Goal: Information Seeking & Learning: Find specific fact

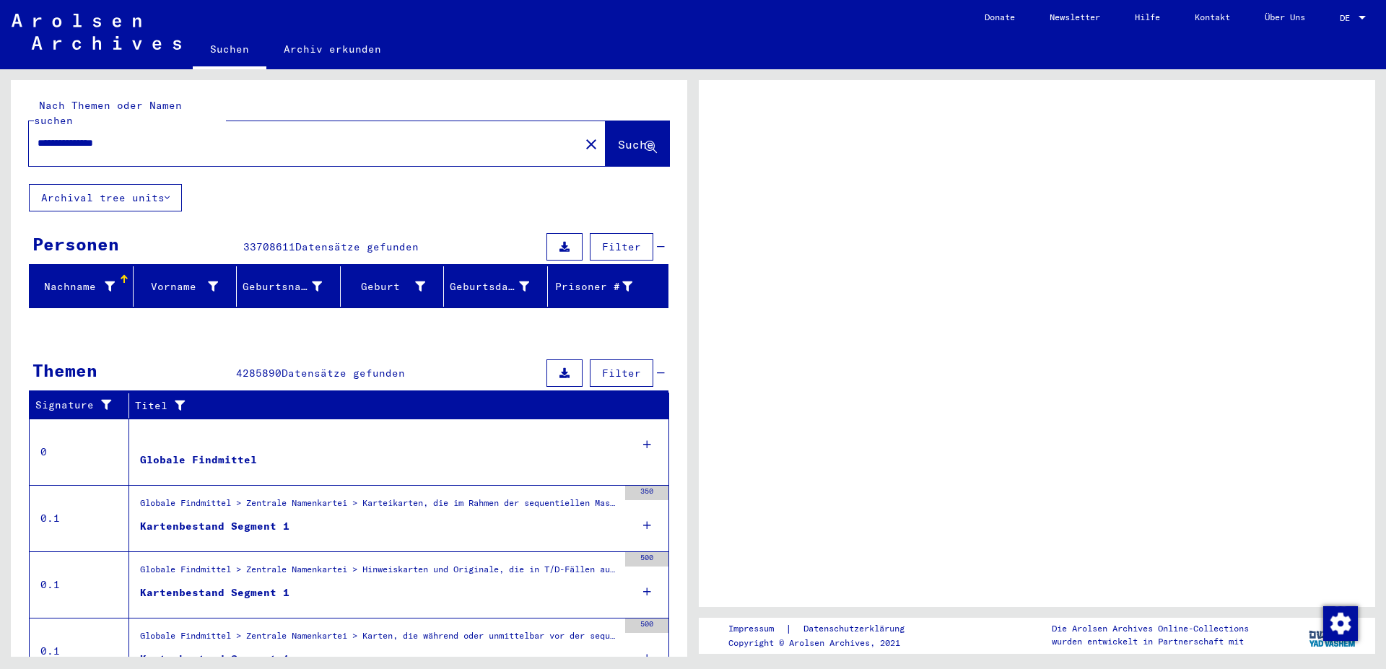
click at [618, 137] on span "Suche" at bounding box center [636, 144] width 36 height 14
click at [86, 191] on button "Archival tree units" at bounding box center [105, 197] width 153 height 27
click at [81, 184] on button "Archival tree units" at bounding box center [105, 197] width 153 height 27
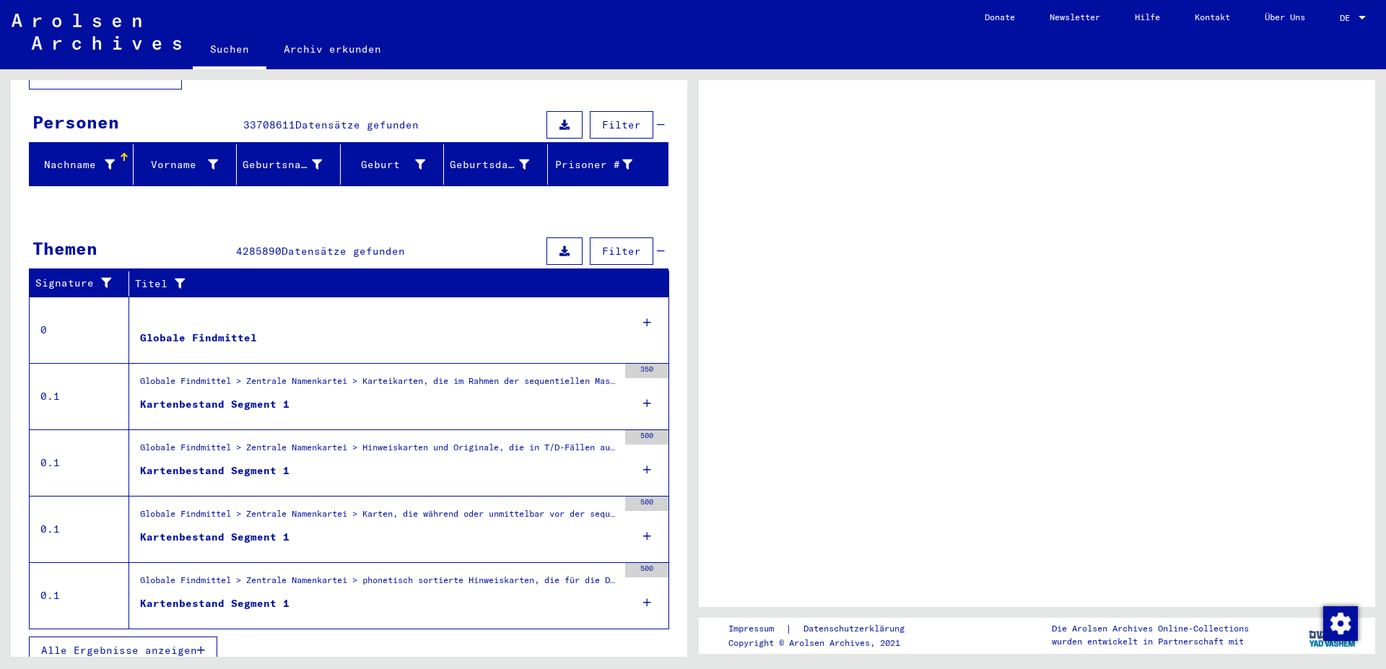
click at [85, 644] on span "Alle Ergebnisse anzeigen" at bounding box center [119, 650] width 156 height 13
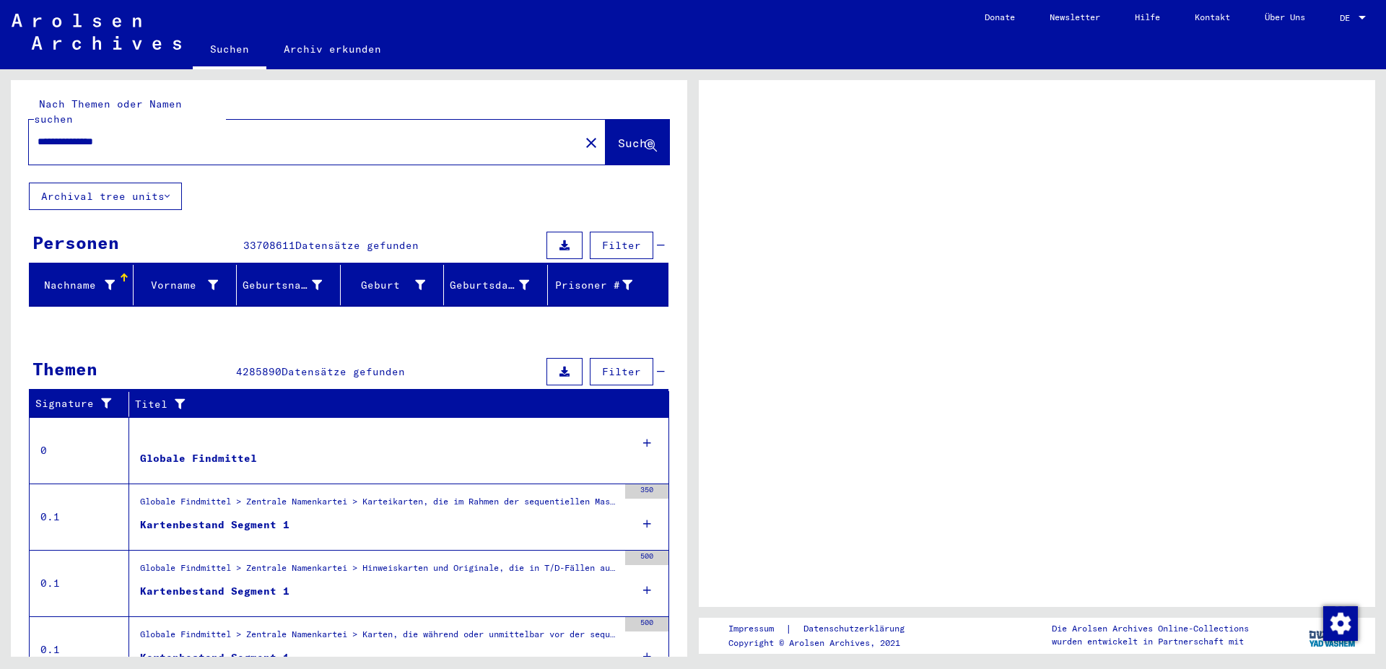
scroll to position [0, 0]
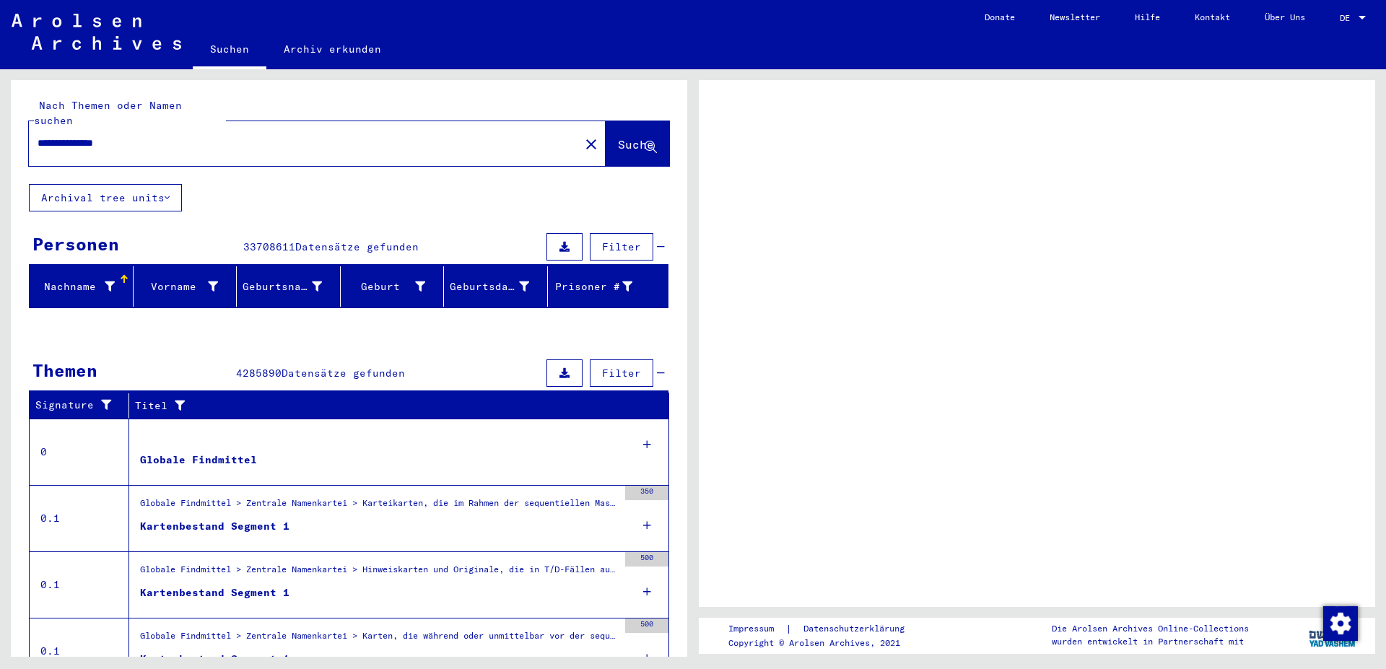
click at [155, 184] on button "Archival tree units" at bounding box center [105, 197] width 153 height 27
click at [624, 121] on button "Suche" at bounding box center [638, 143] width 64 height 45
click at [606, 147] on button "Suche" at bounding box center [638, 143] width 64 height 45
click at [618, 137] on span "Suche" at bounding box center [636, 144] width 36 height 14
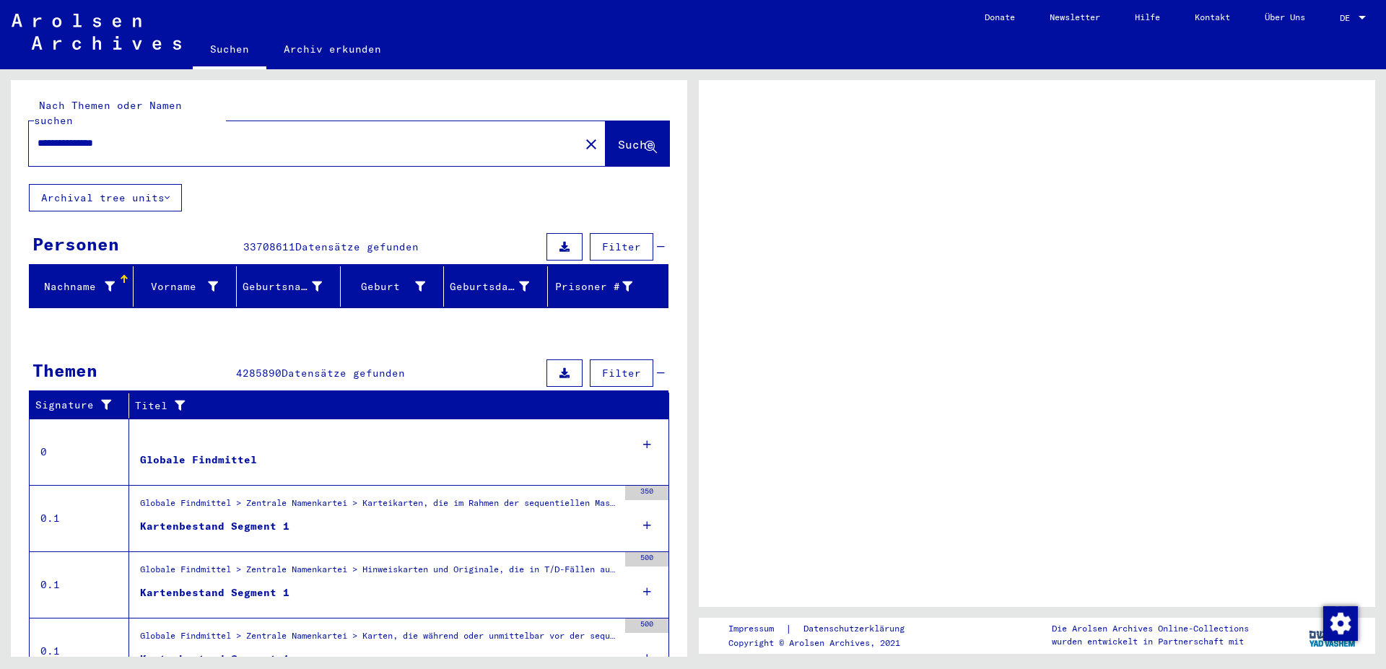
click at [618, 137] on span "Suche" at bounding box center [636, 144] width 36 height 14
click at [135, 184] on button "Archival tree units" at bounding box center [105, 197] width 153 height 27
click at [75, 279] on div "Nachname" at bounding box center [74, 286] width 79 height 15
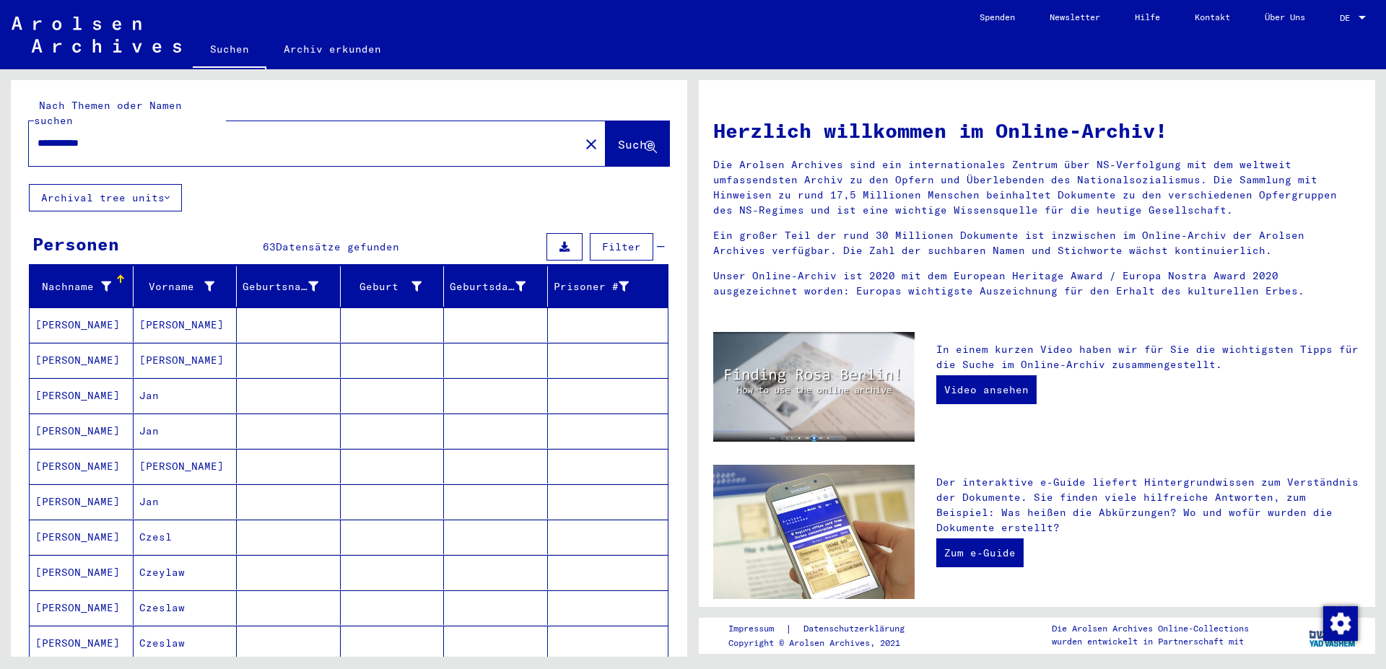
click at [127, 378] on mat-cell "TABASZEWSKI" at bounding box center [82, 395] width 104 height 35
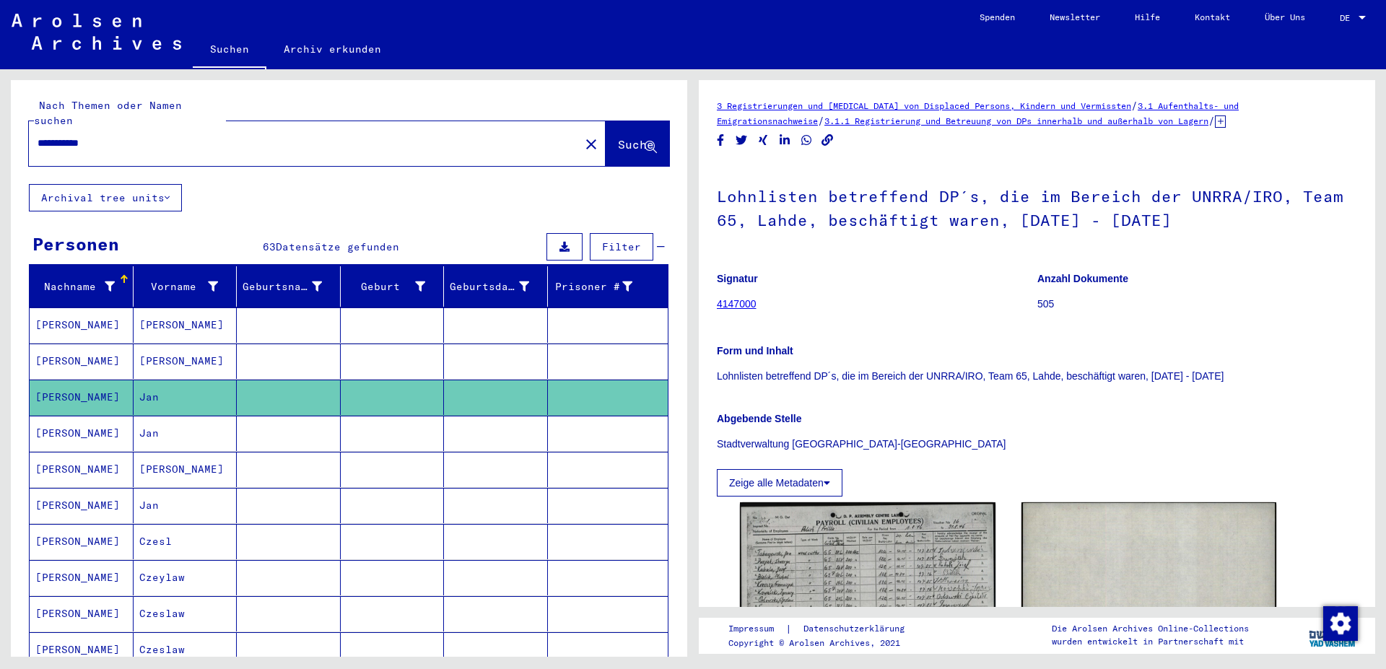
click at [173, 417] on mat-cell "Jan" at bounding box center [186, 433] width 104 height 35
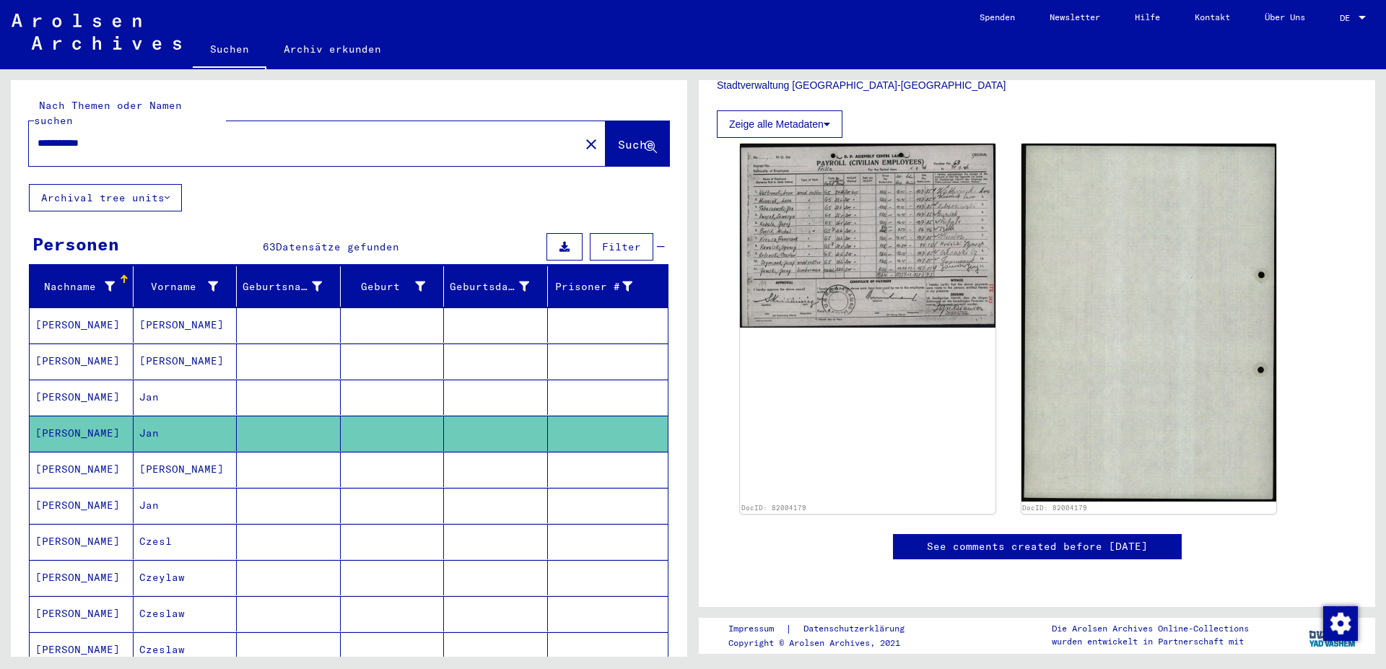
scroll to position [156, 0]
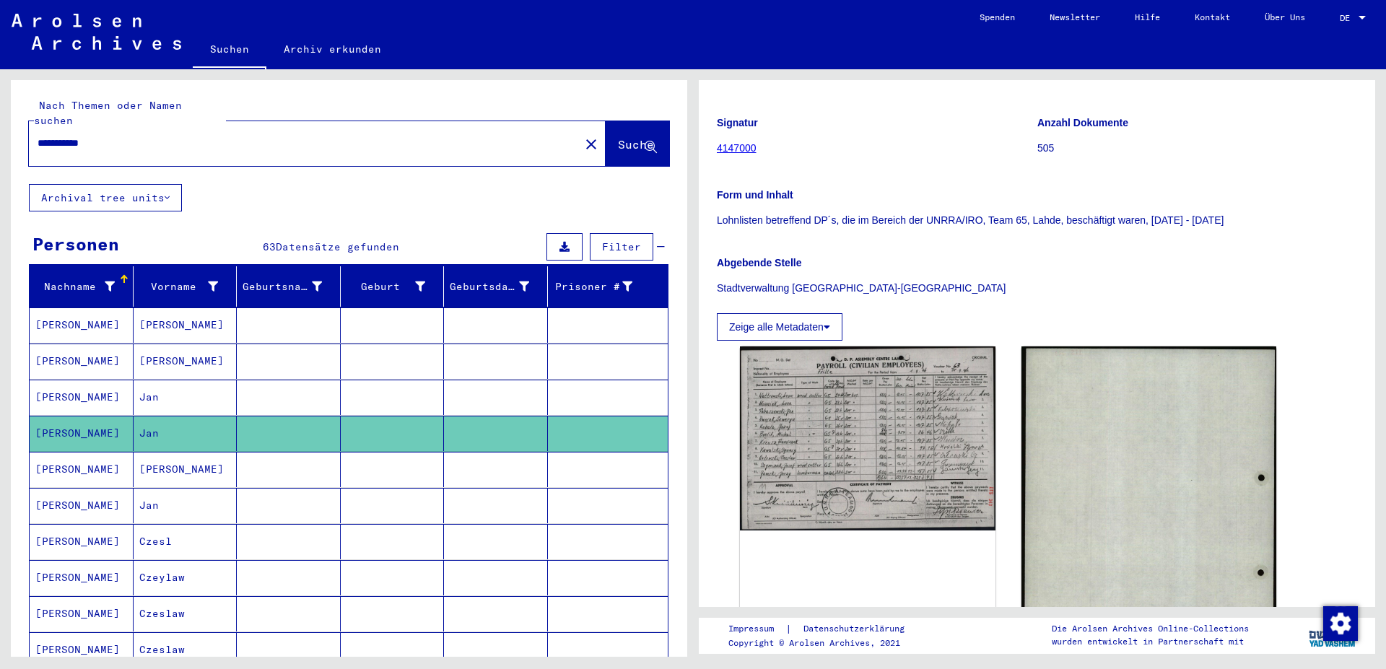
click at [155, 491] on mat-cell "Jan" at bounding box center [186, 505] width 104 height 35
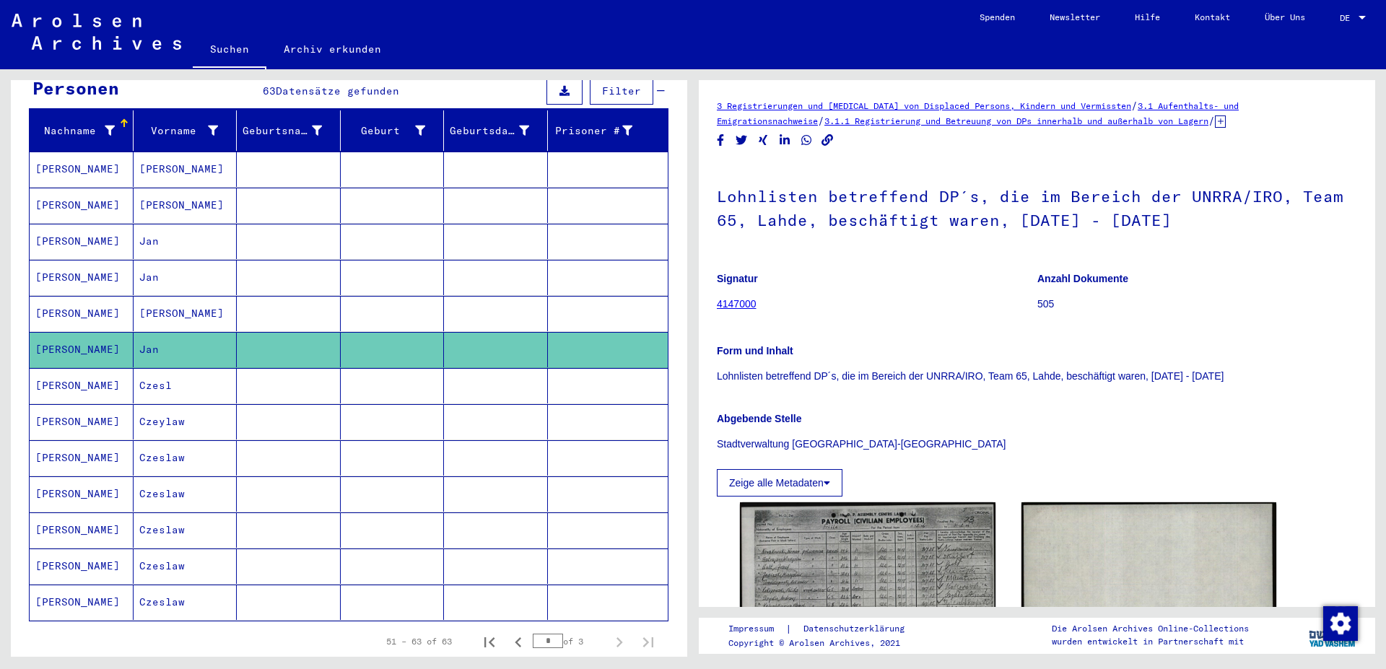
scroll to position [390, 0]
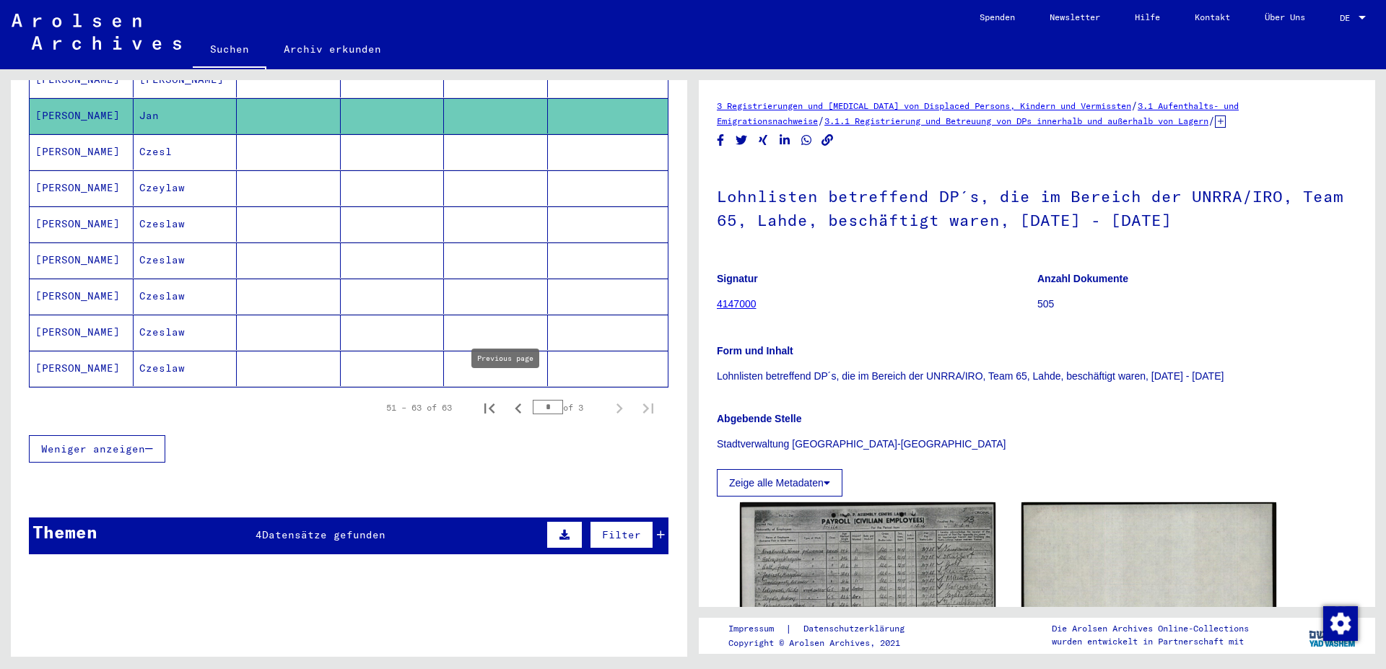
click at [508, 399] on icon "Previous page" at bounding box center [518, 409] width 20 height 20
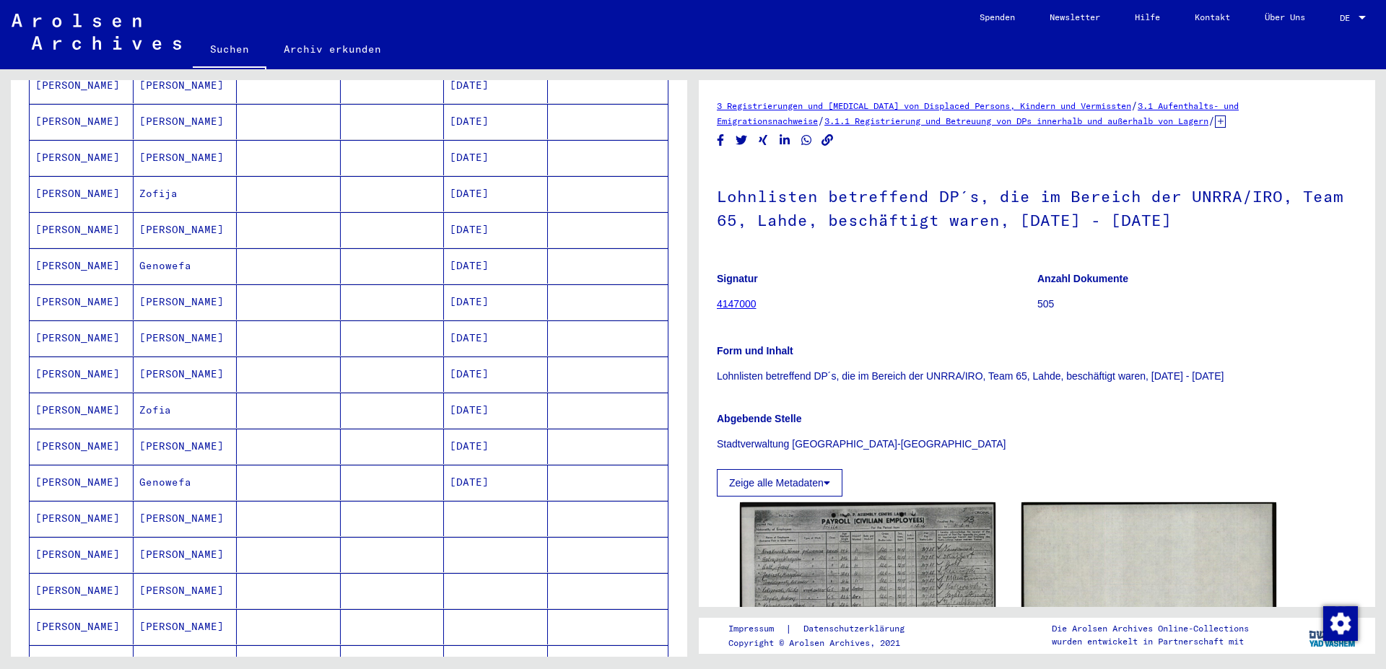
scroll to position [156, 0]
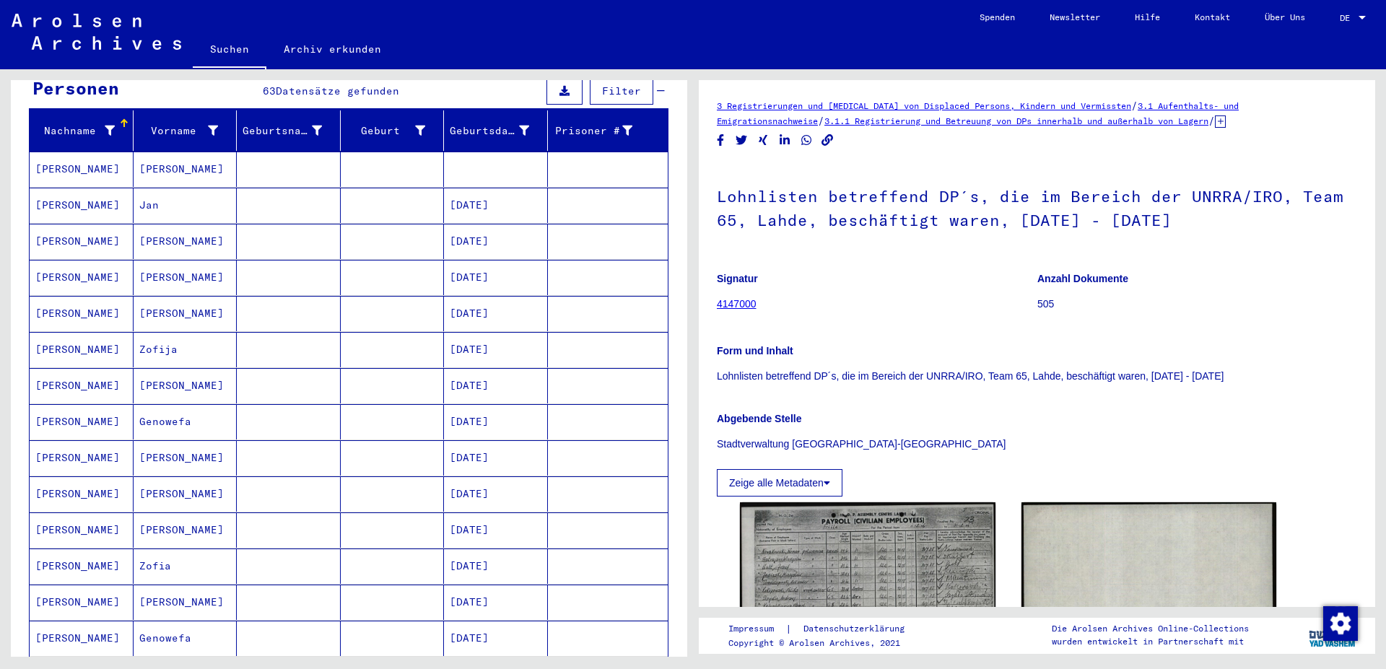
click at [141, 190] on mat-cell "Jan" at bounding box center [186, 205] width 104 height 35
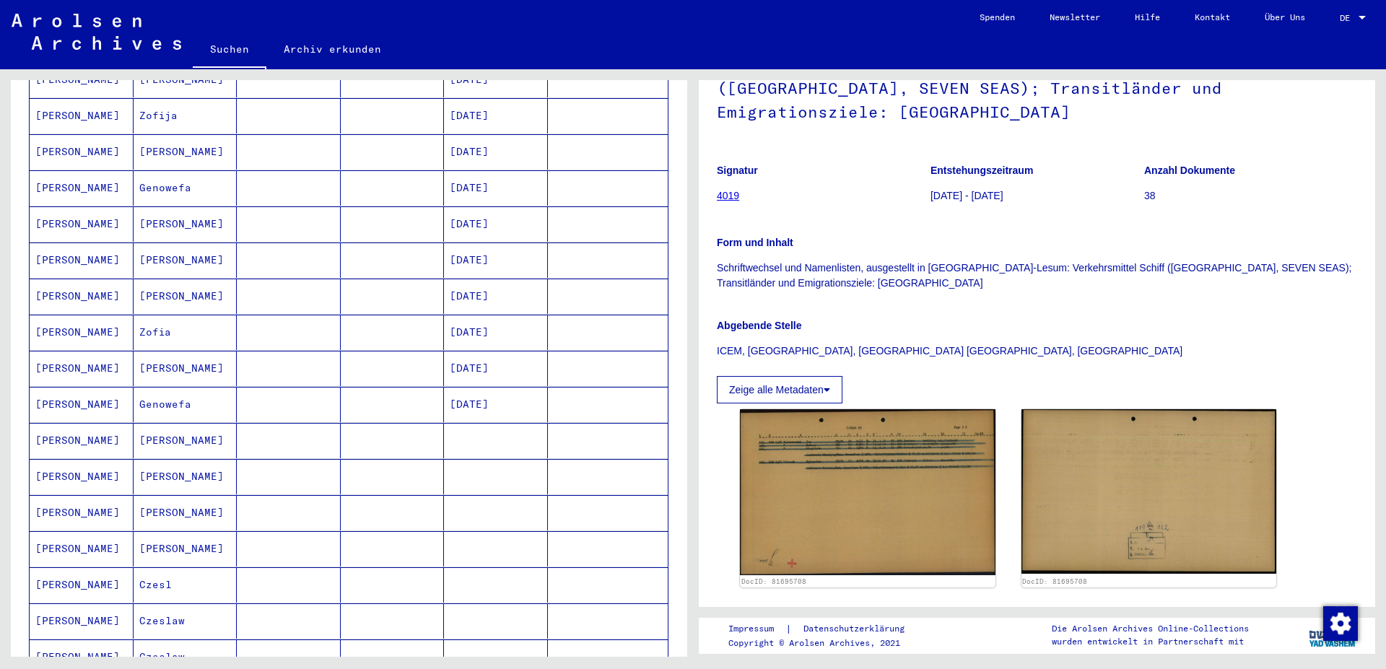
scroll to position [702, 0]
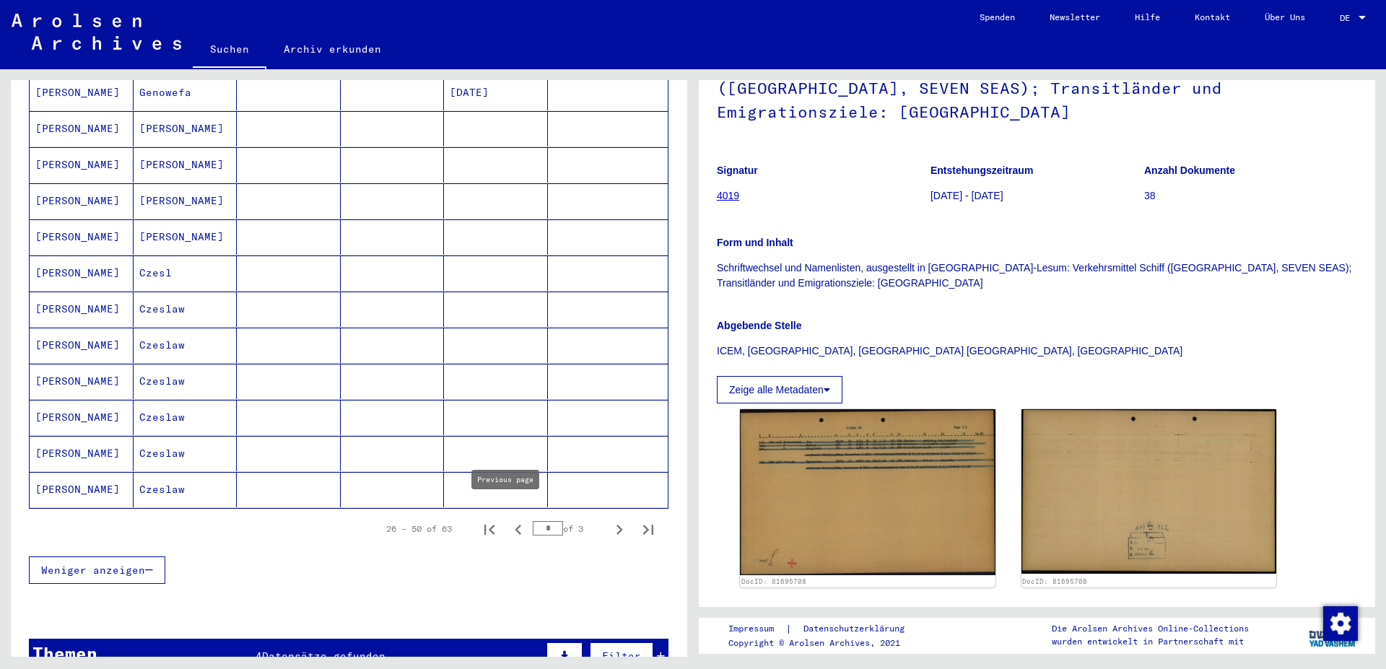
click at [515, 525] on icon "Previous page" at bounding box center [518, 530] width 6 height 10
type input "*"
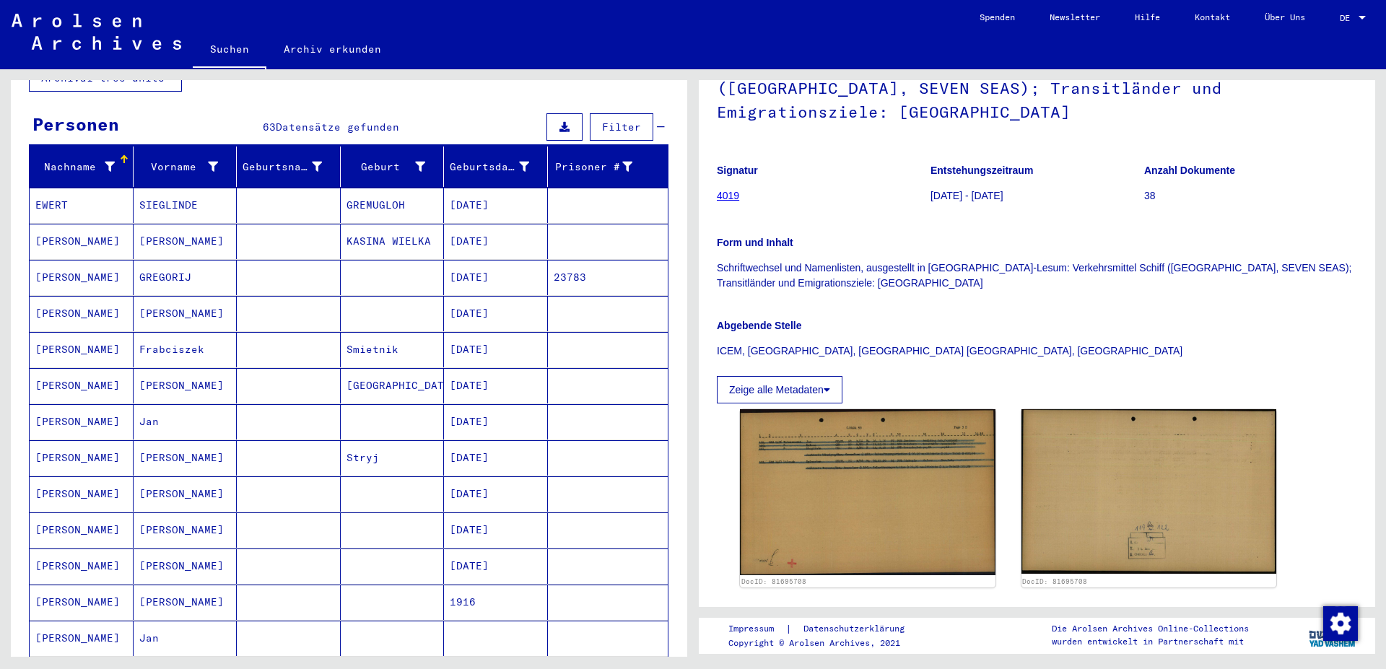
scroll to position [156, 0]
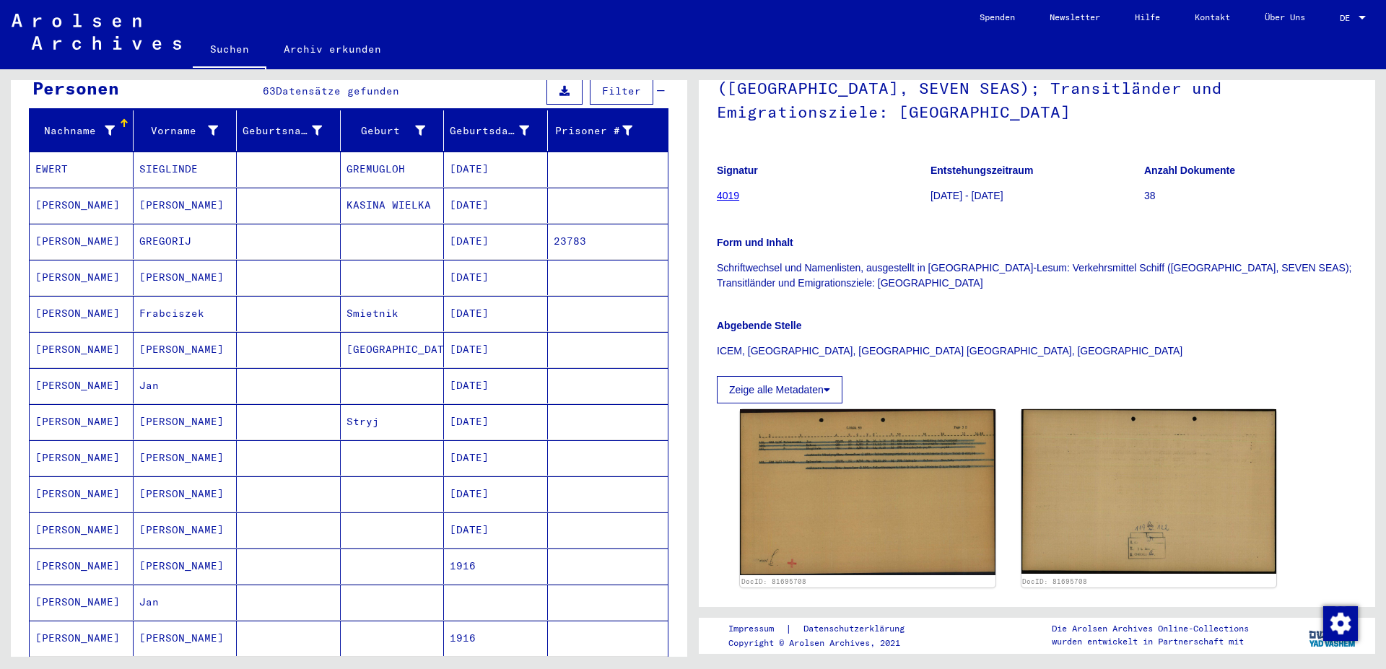
click at [148, 368] on mat-cell "Jan" at bounding box center [186, 385] width 104 height 35
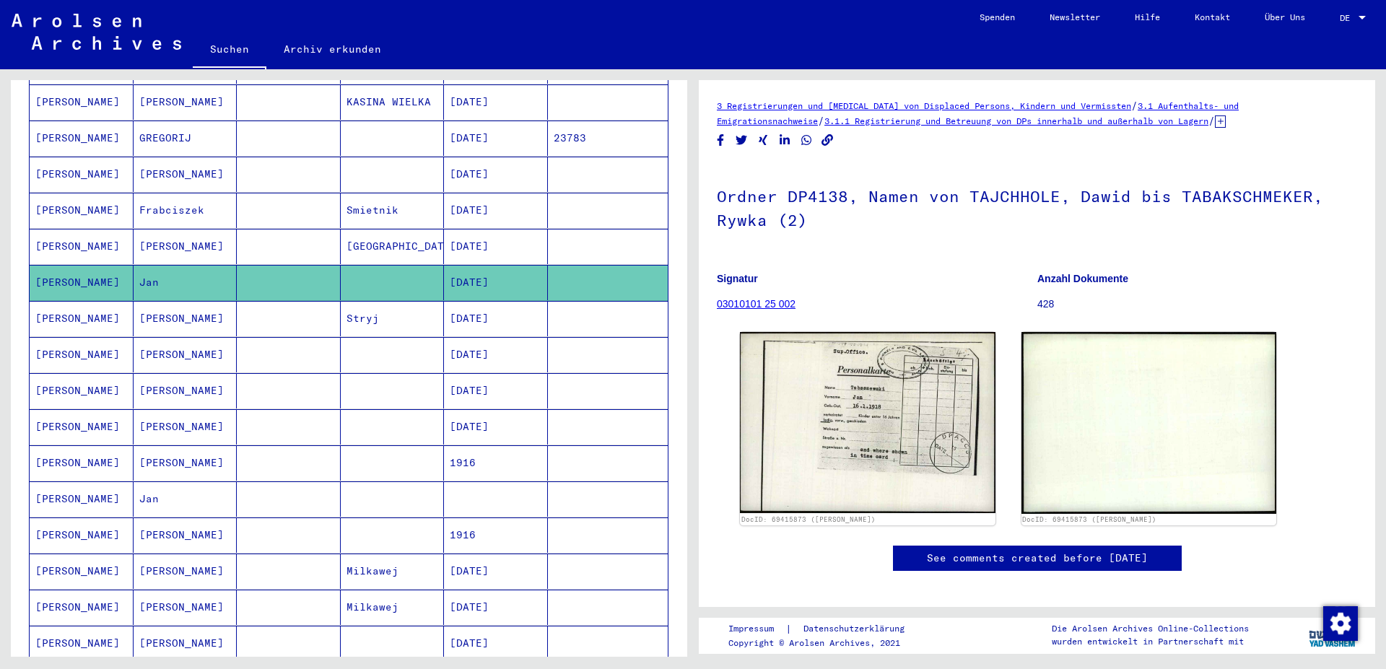
scroll to position [312, 0]
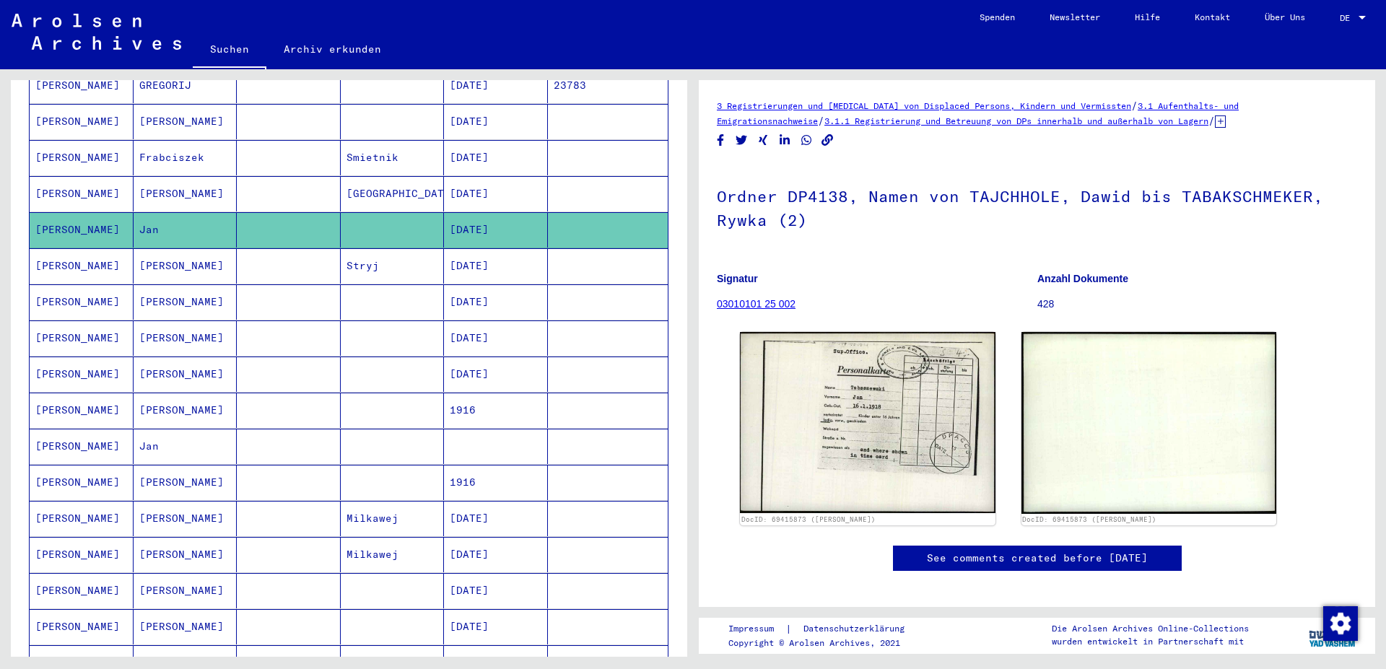
click at [170, 405] on mat-cell "Johann" at bounding box center [186, 410] width 104 height 35
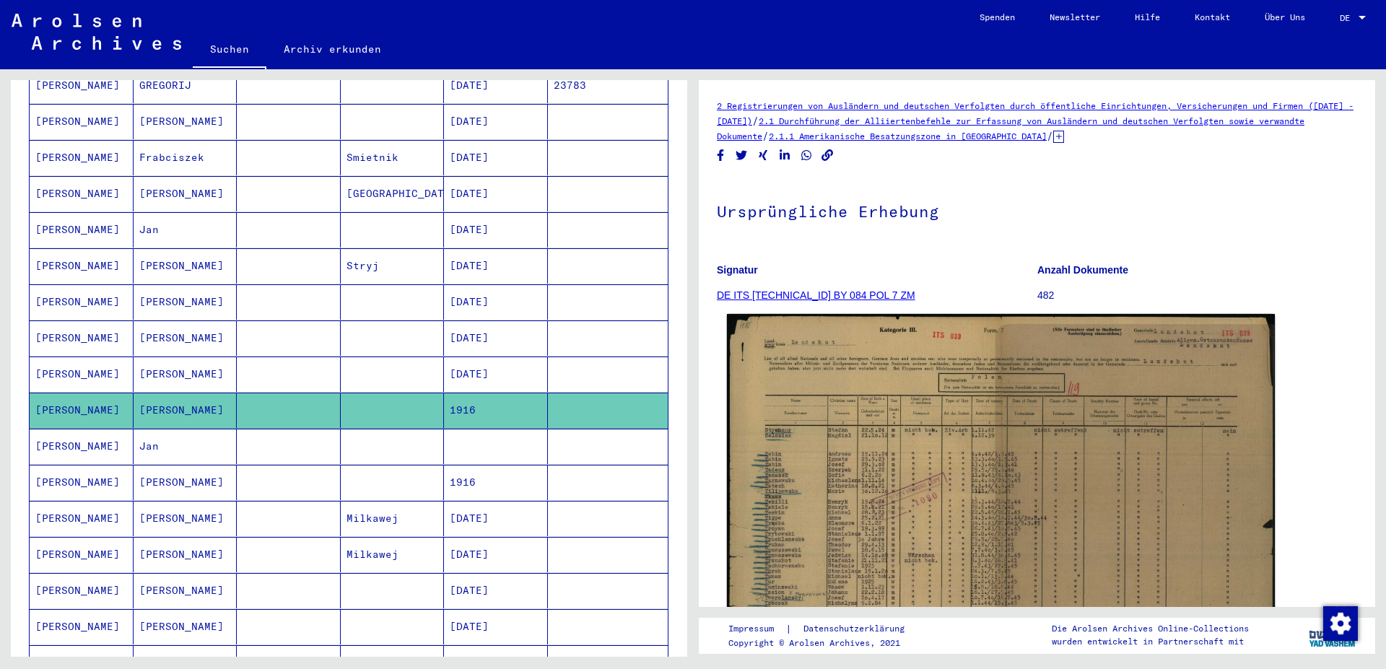
click at [1160, 454] on img at bounding box center [1001, 504] width 548 height 381
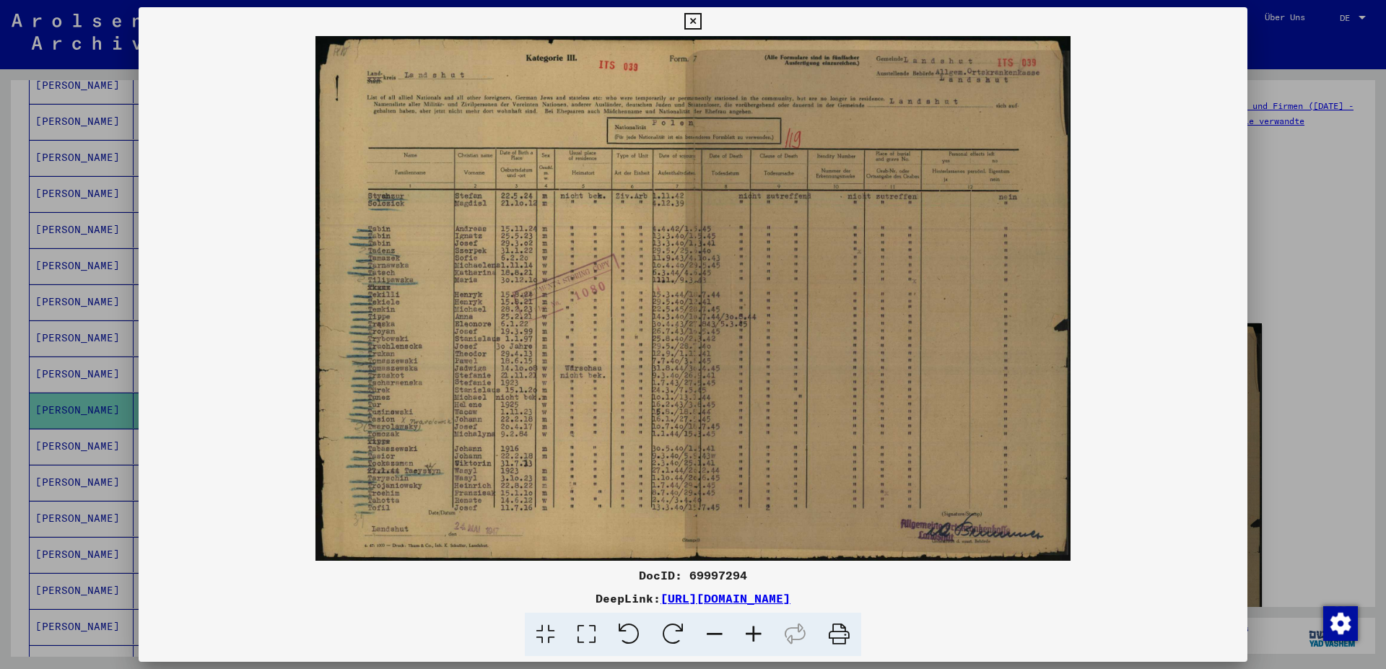
click at [479, 287] on img at bounding box center [693, 298] width 1109 height 525
click at [701, 25] on icon at bounding box center [692, 21] width 17 height 17
